Goal: Use online tool/utility: Utilize a website feature to perform a specific function

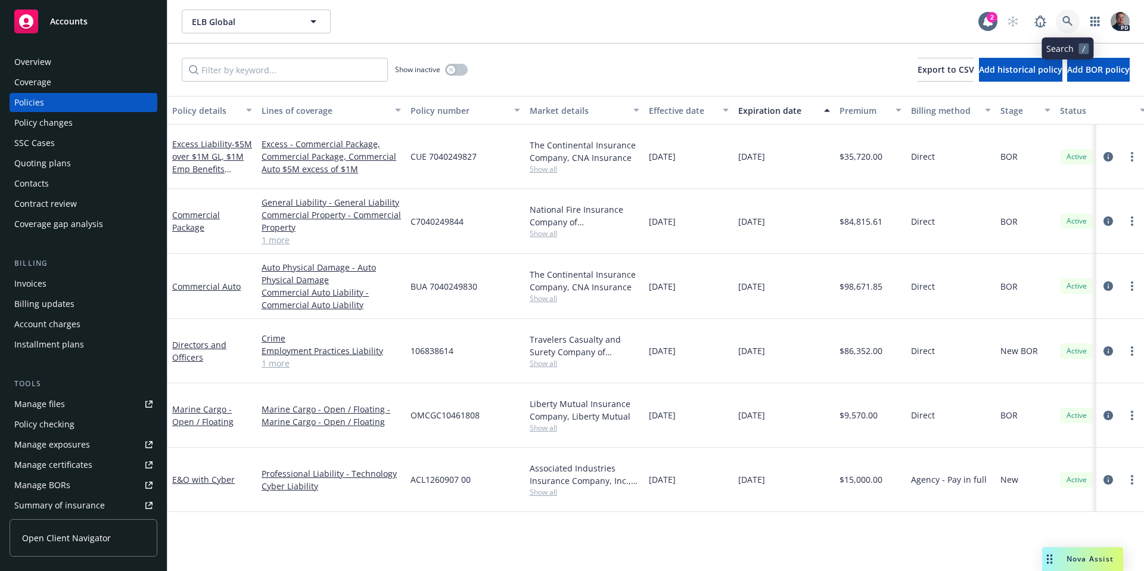
click at [1073, 30] on link at bounding box center [1068, 22] width 24 height 24
click at [1070, 18] on icon at bounding box center [1068, 21] width 11 height 11
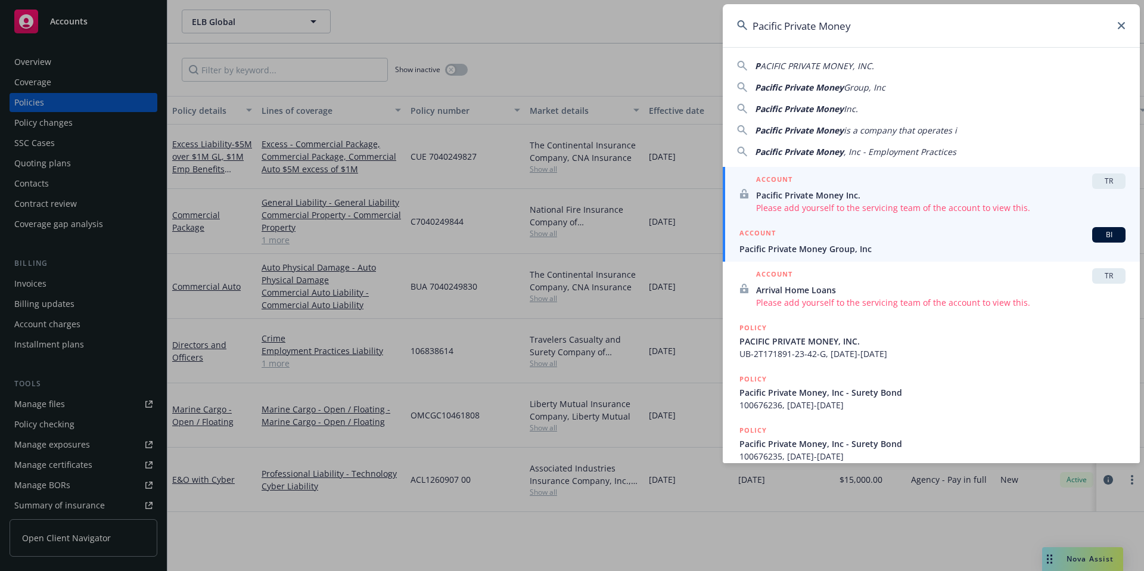
type input "Pacific Private Money"
click at [826, 244] on span "Pacific Private Money Group, Inc" at bounding box center [933, 249] width 386 height 13
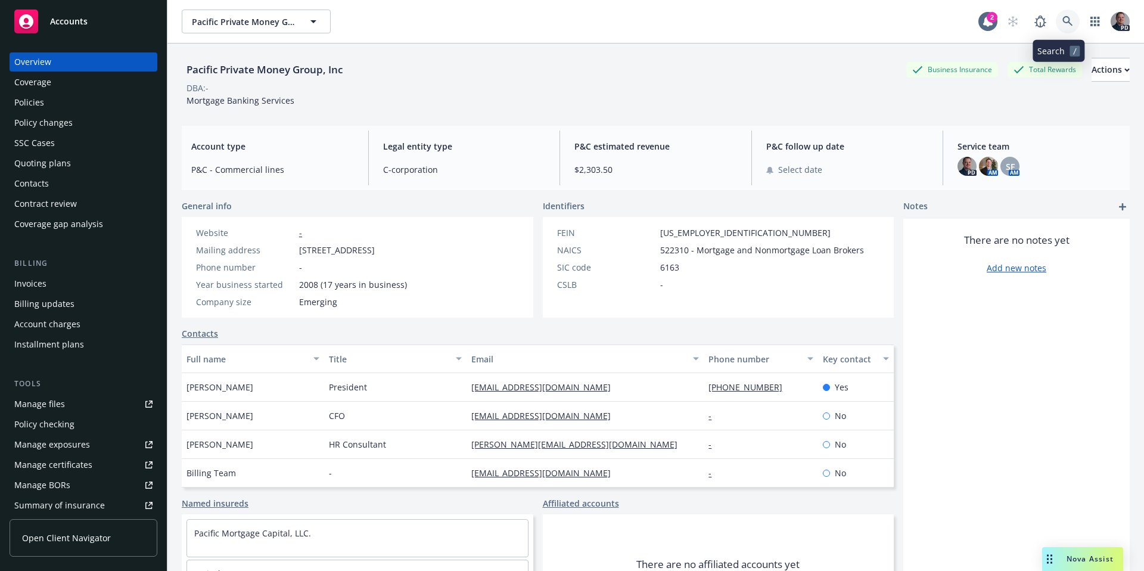
click at [1063, 18] on icon at bounding box center [1068, 21] width 11 height 11
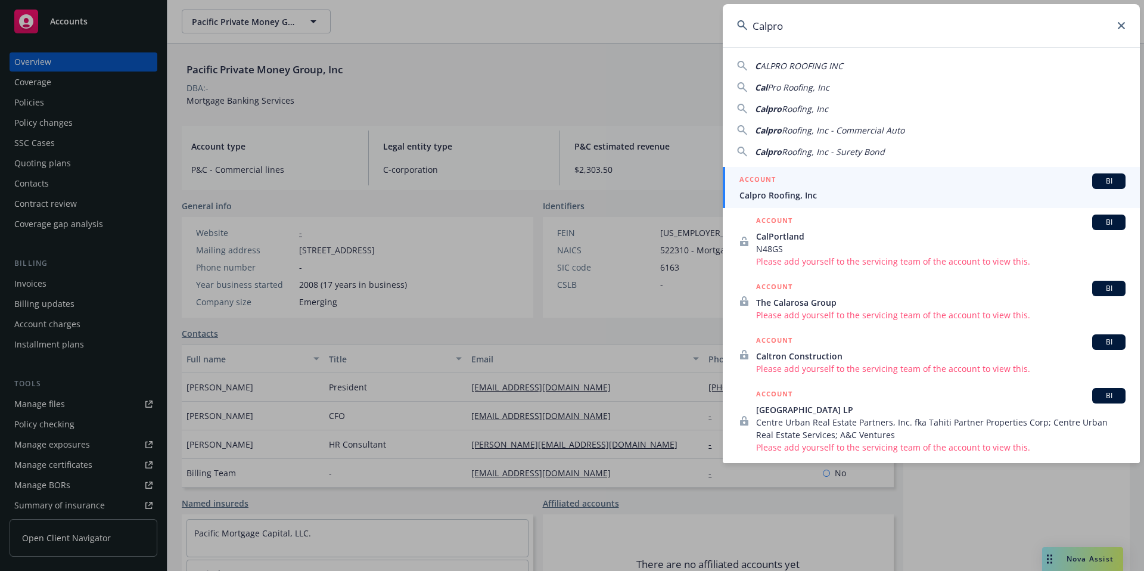
type input "Calpro"
click at [846, 182] on div "ACCOUNT BI" at bounding box center [933, 180] width 386 height 15
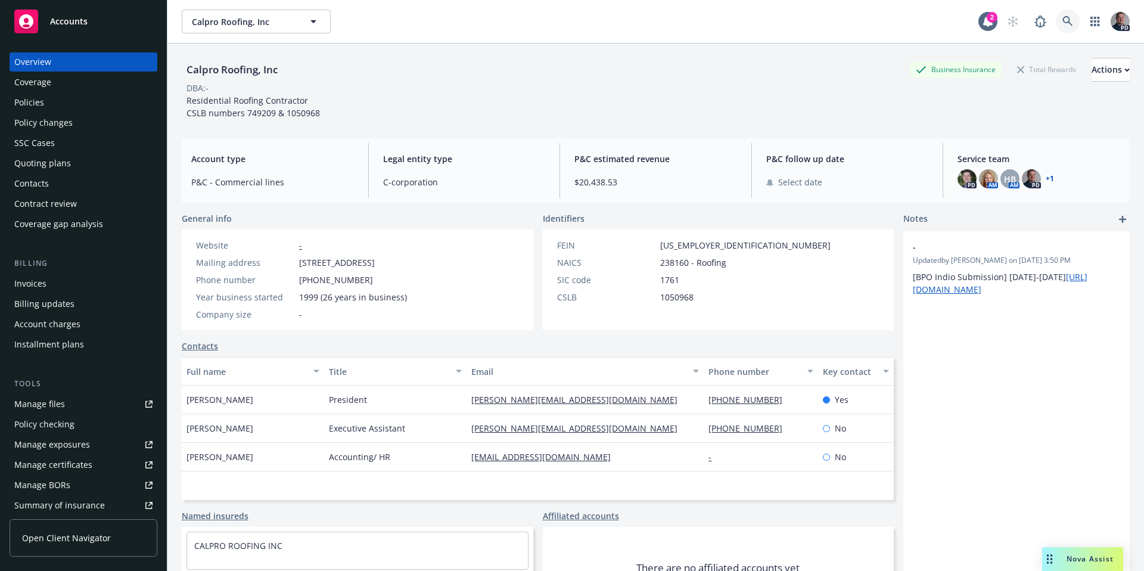
click at [1063, 22] on icon at bounding box center [1068, 21] width 11 height 11
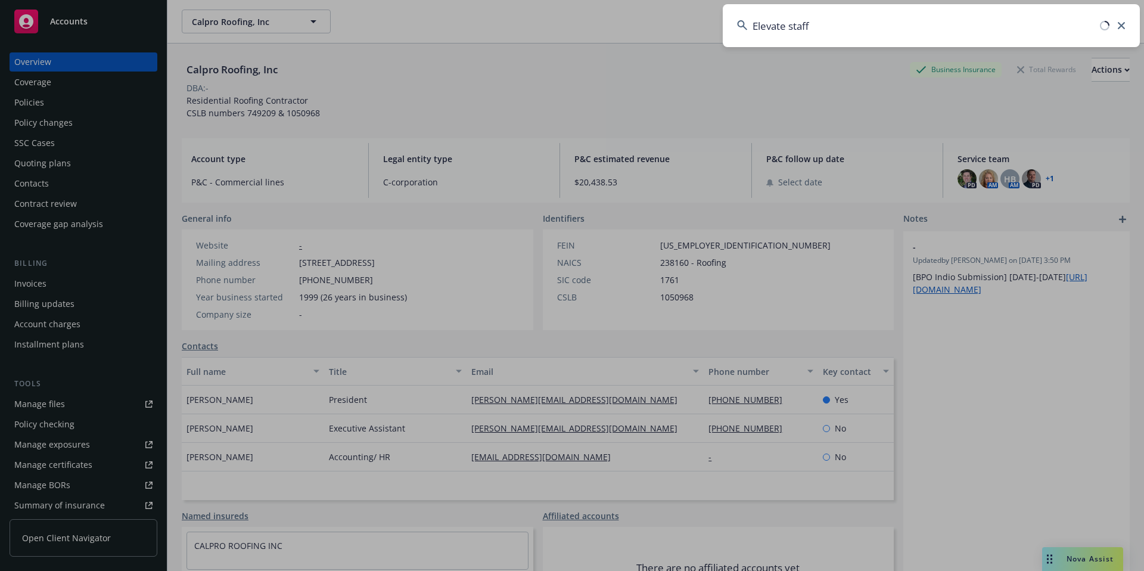
type input "Elevate staffi"
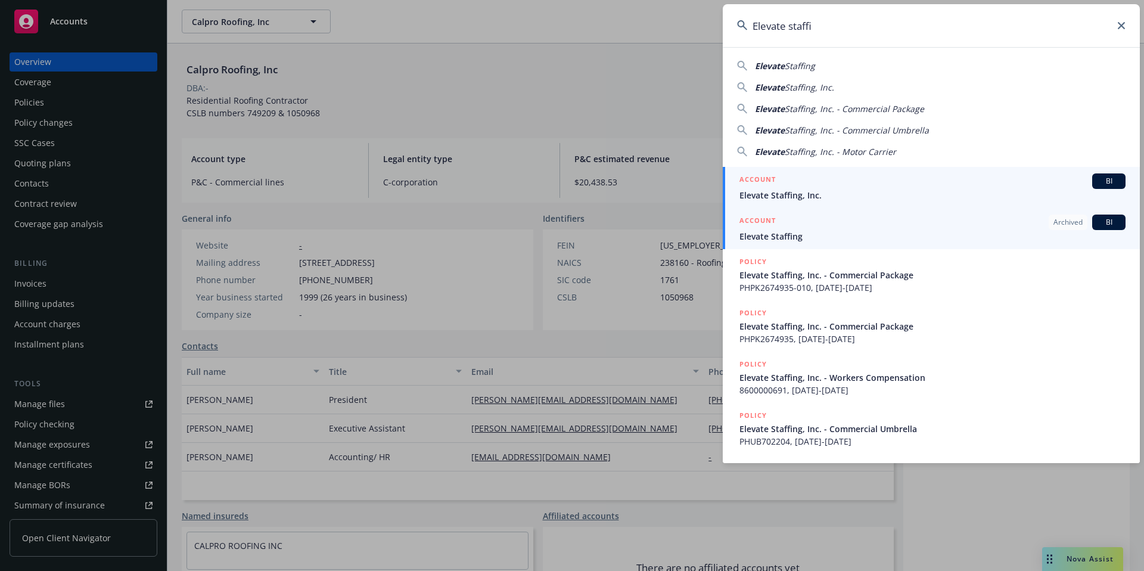
click at [821, 192] on span "Elevate Staffing, Inc." at bounding box center [933, 195] width 386 height 13
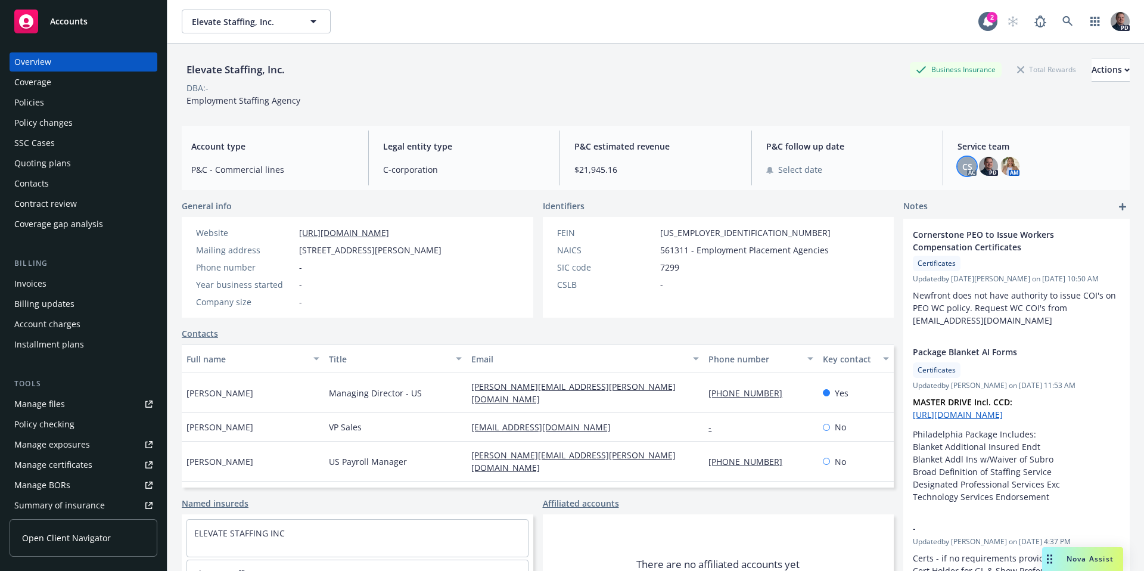
click at [963, 166] on span "CS" at bounding box center [968, 166] width 10 height 13
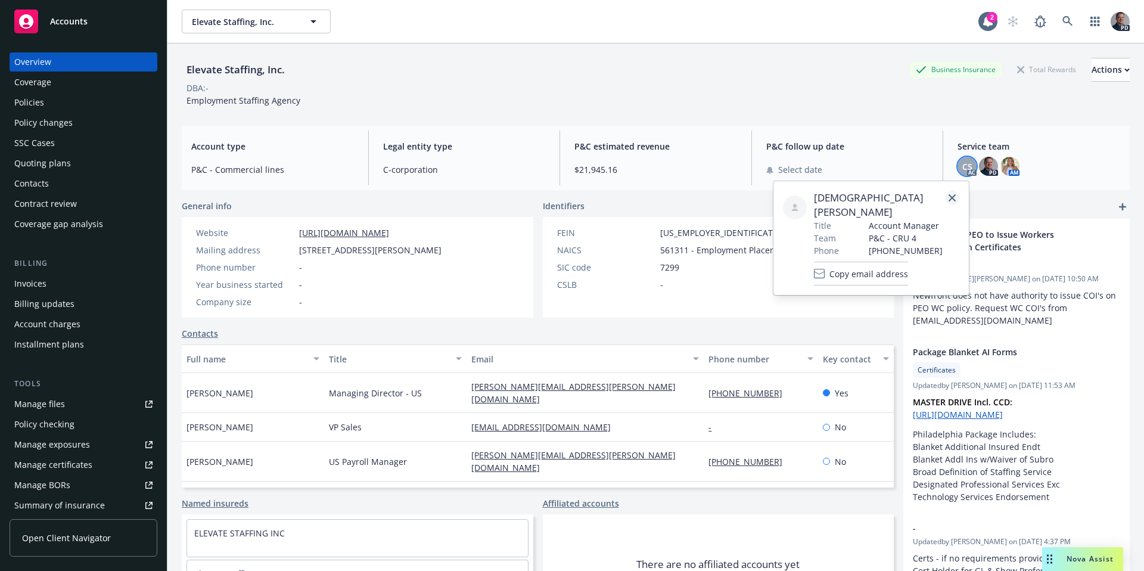
click at [952, 194] on icon "close" at bounding box center [952, 197] width 7 height 7
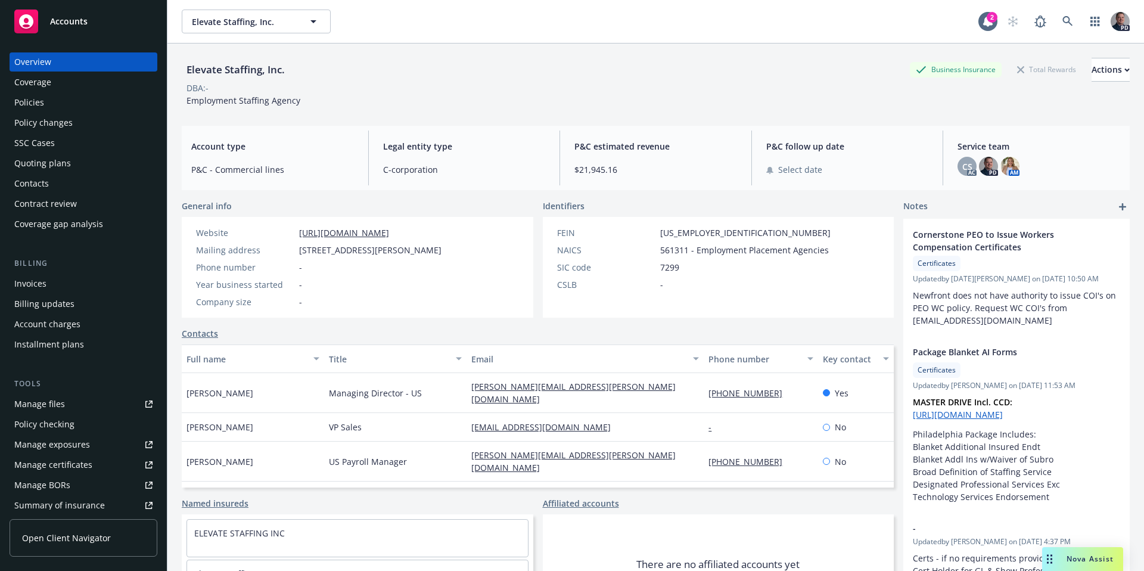
click at [58, 97] on div "Policies" at bounding box center [83, 102] width 138 height 19
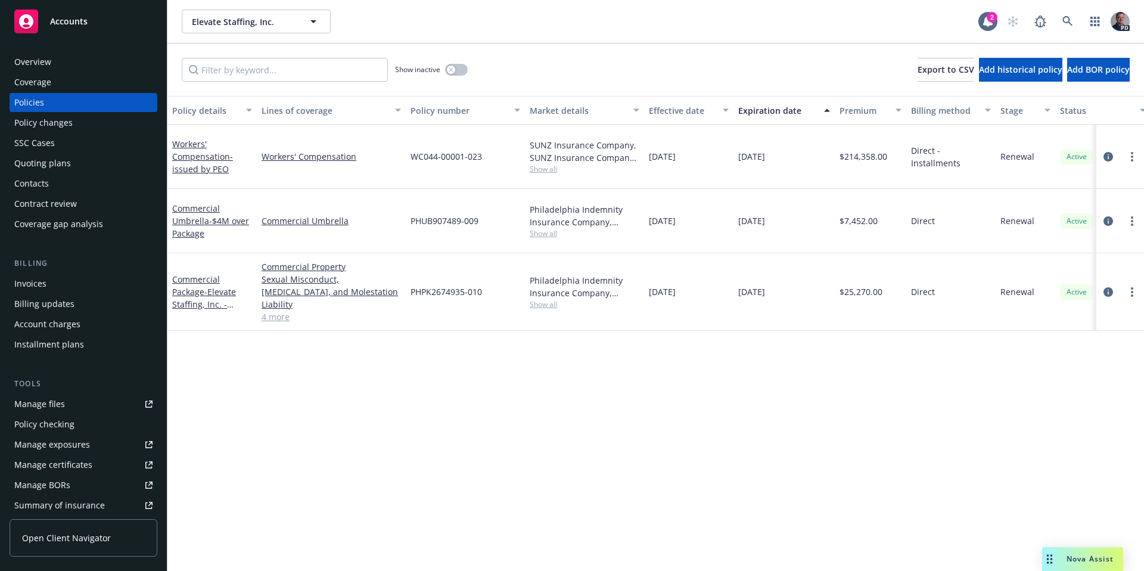
click at [1077, 562] on span "Nova Assist" at bounding box center [1090, 559] width 47 height 10
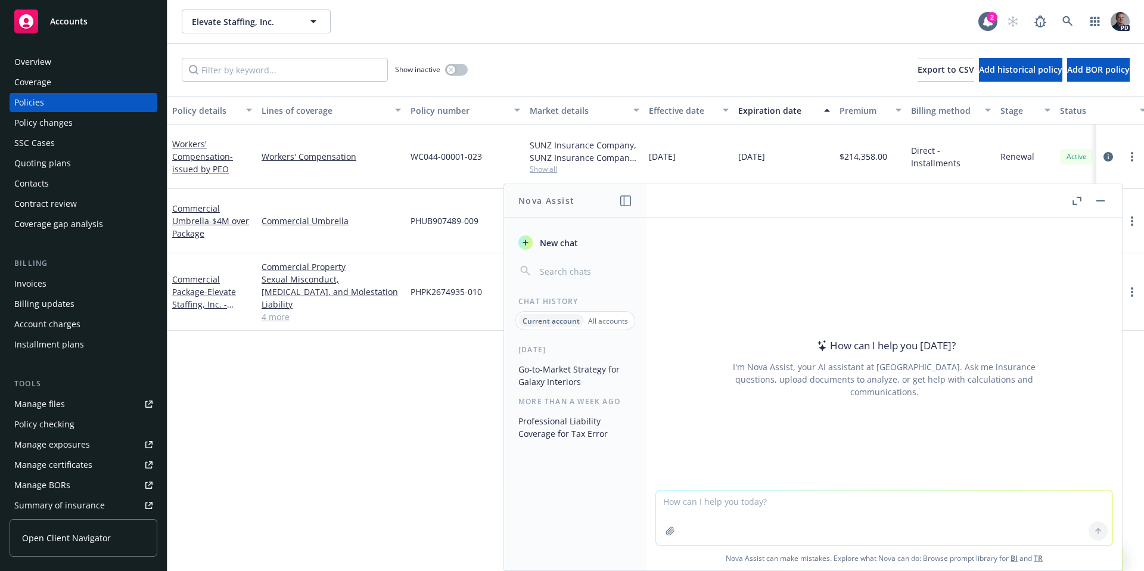
click at [1066, 493] on textarea at bounding box center [884, 518] width 457 height 55
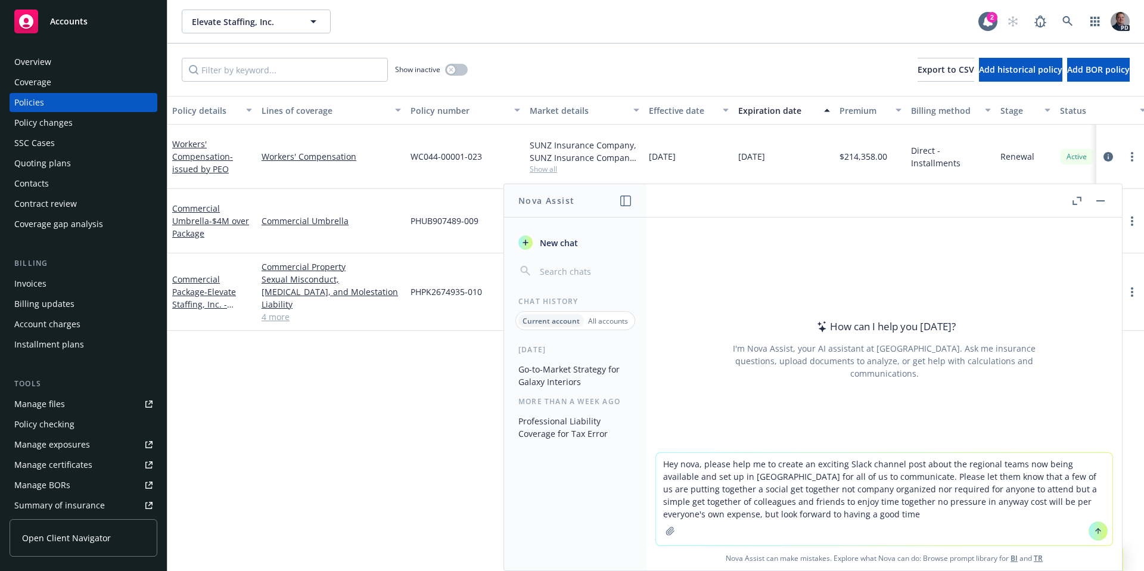
type textarea "Hey nova, please help me to create an exciting Slack channel post about the reg…"
click at [1092, 526] on button at bounding box center [1098, 530] width 19 height 19
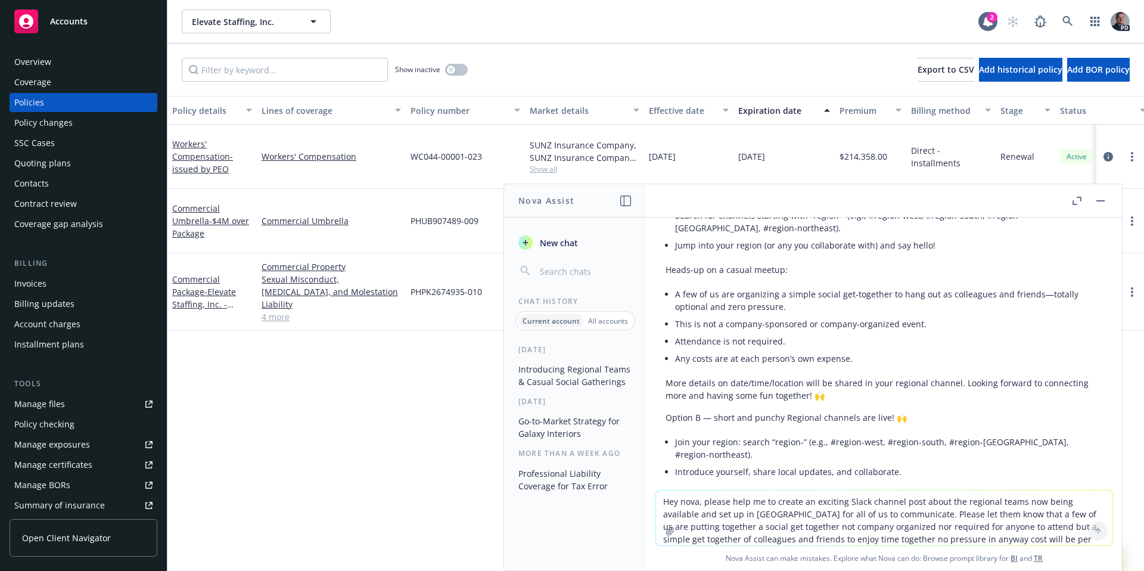
scroll to position [214, 0]
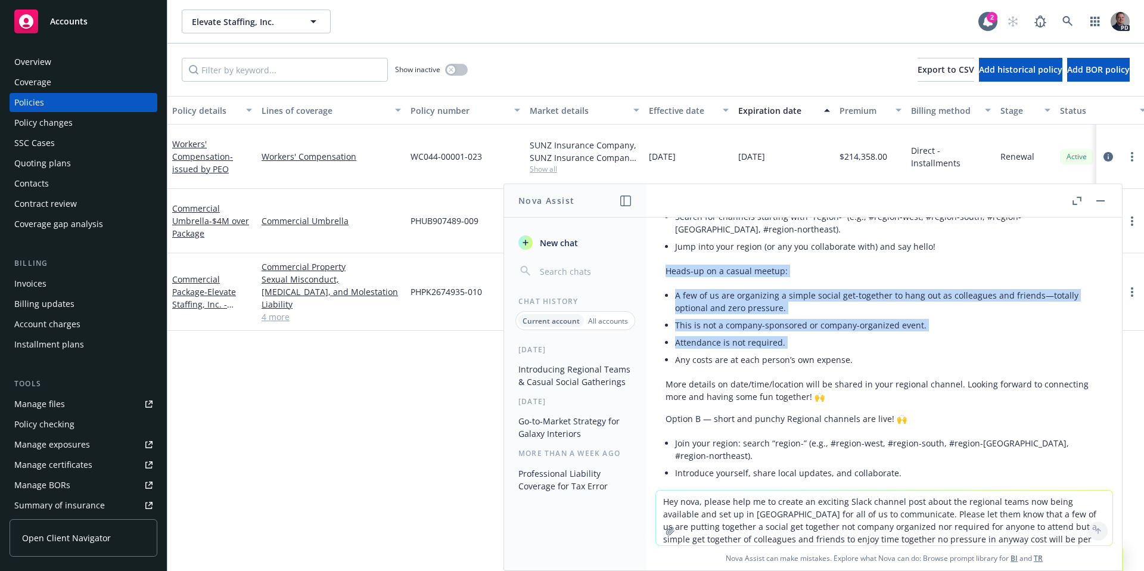
drag, startPoint x: 667, startPoint y: 256, endPoint x: 1011, endPoint y: 340, distance: 353.9
click at [1011, 340] on div "Here are two Slack-ready versions you can paste. I kept the tone upbeat and inc…" at bounding box center [884, 327] width 437 height 431
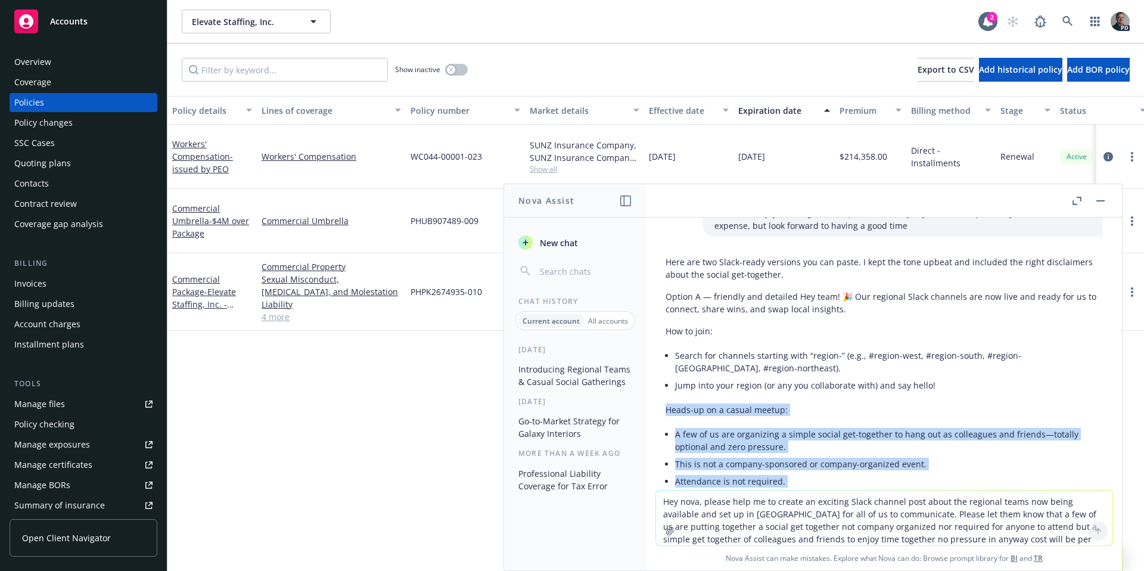
scroll to position [8, 0]
